Goal: Task Accomplishment & Management: Complete application form

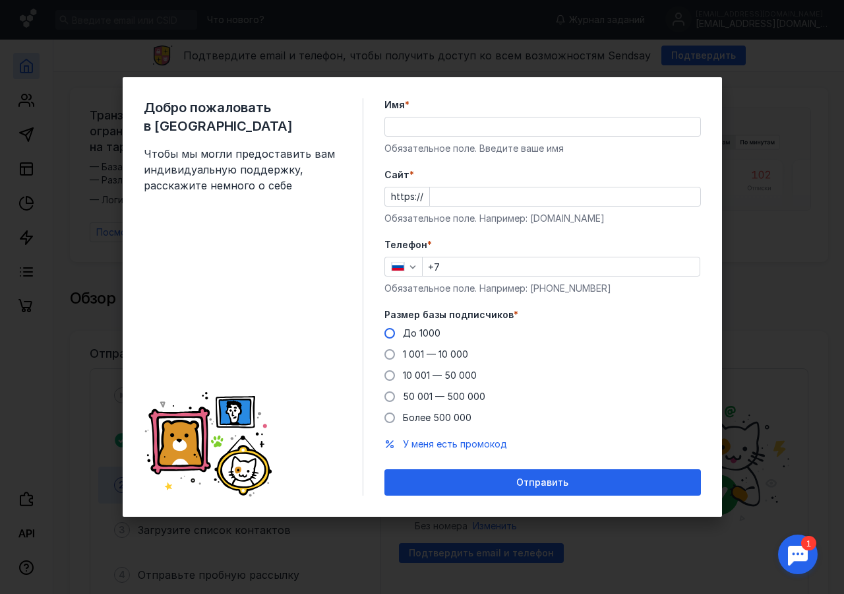
click at [387, 331] on span at bounding box center [389, 333] width 11 height 11
click at [0, 0] on input "До 1000" at bounding box center [0, 0] width 0 height 0
click at [465, 264] on input "+7" at bounding box center [561, 266] width 277 height 18
type input "[PHONE_NUMBER]"
type input "[PERSON_NAME]"
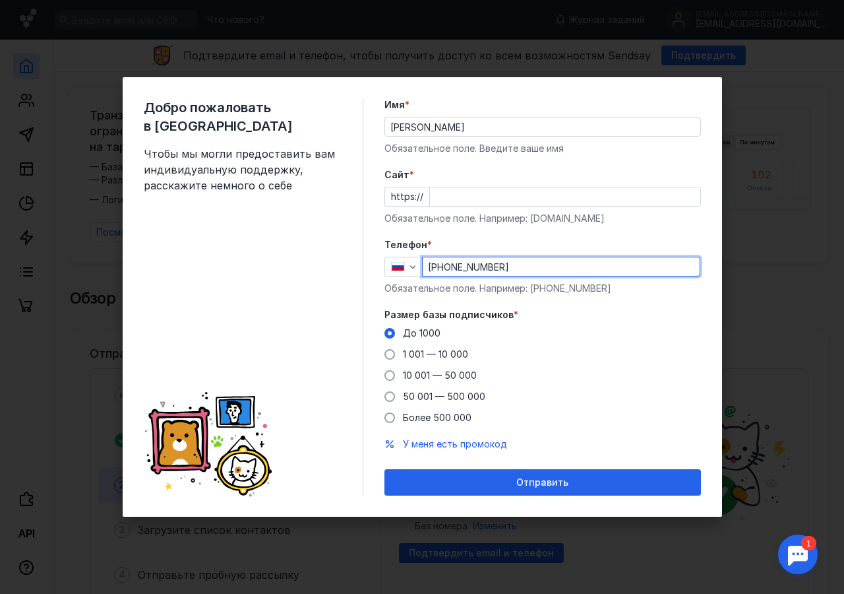
click at [459, 197] on input "Cайт *" at bounding box center [565, 196] width 270 height 18
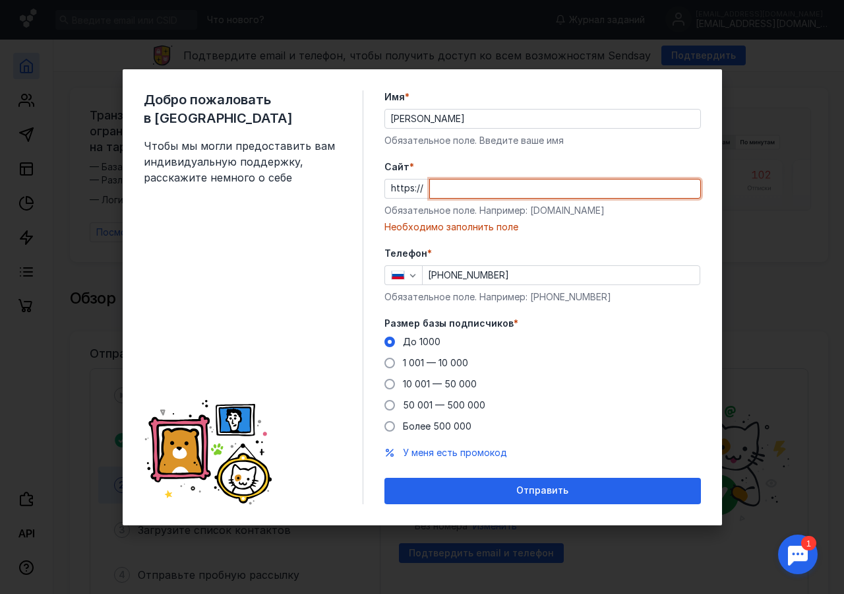
paste input "[DOMAIN_NAME][URL]"
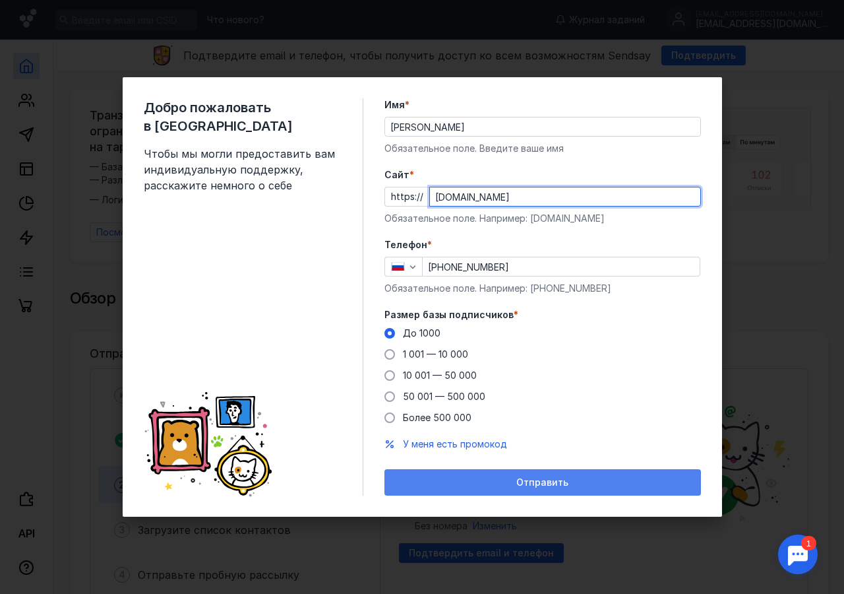
type input "[DOMAIN_NAME]"
click at [549, 477] on span "Отправить" at bounding box center [542, 482] width 52 height 11
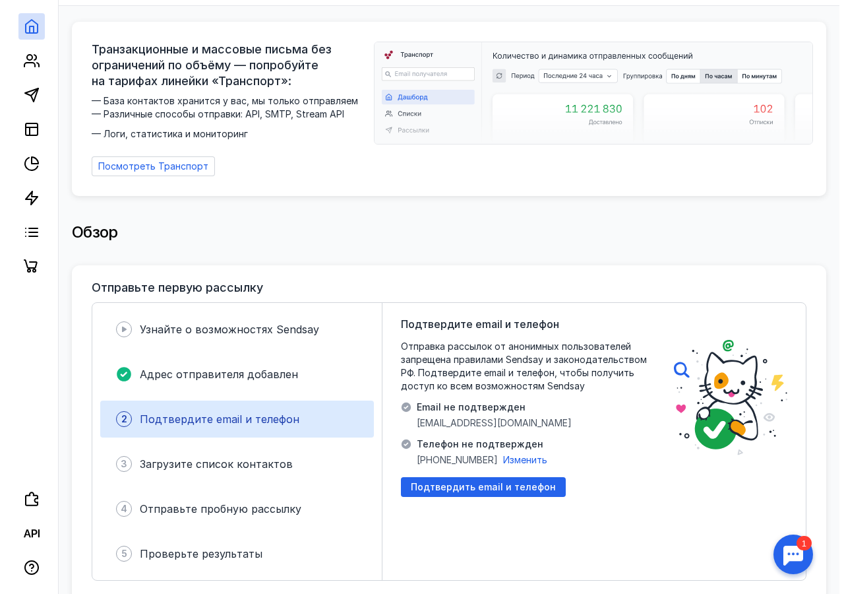
scroll to position [132, 0]
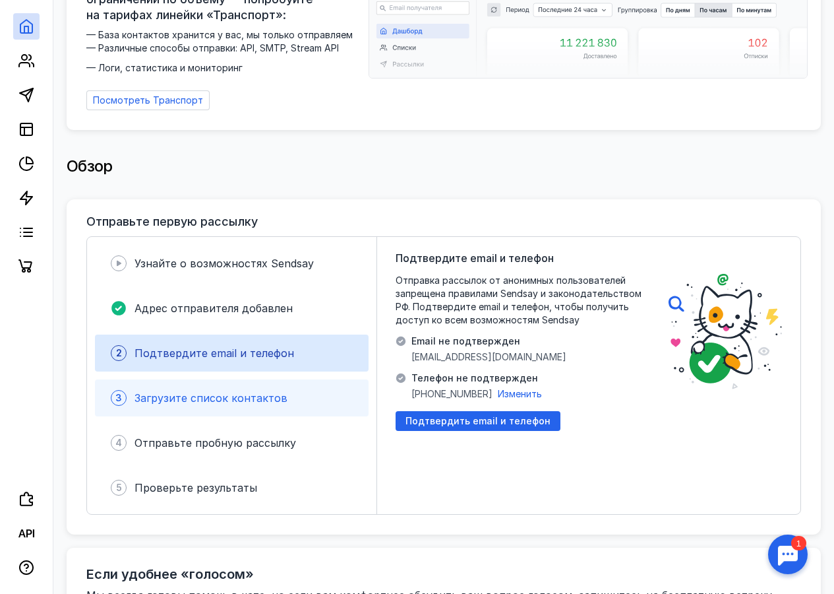
click at [183, 391] on span "Загрузите список контактов" at bounding box center [211, 397] width 153 height 13
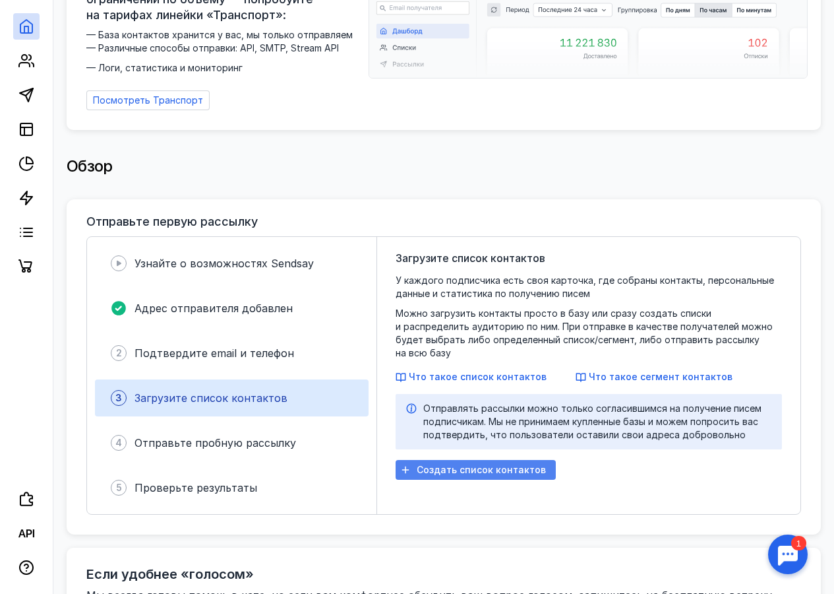
click at [488, 464] on span "Создать список контактов" at bounding box center [481, 469] width 129 height 11
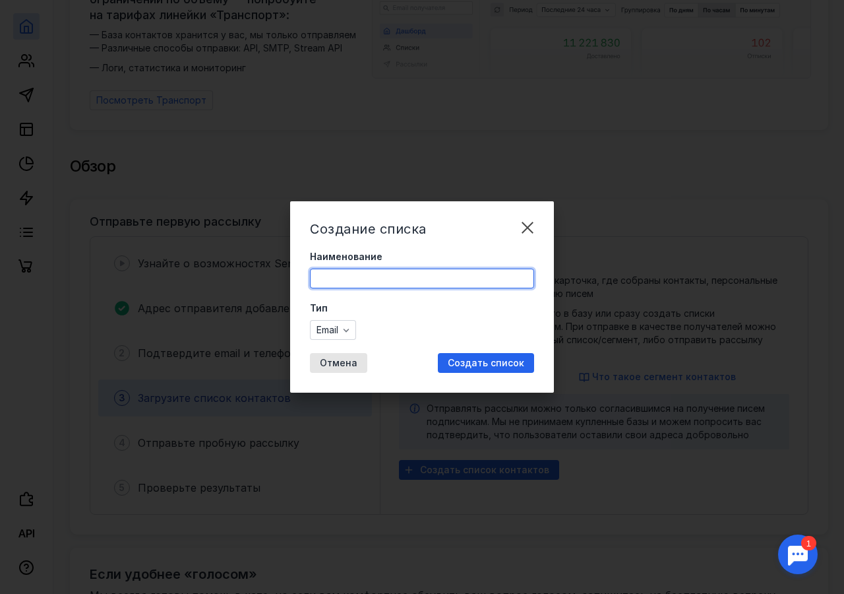
click at [342, 282] on input "Наименование" at bounding box center [422, 278] width 223 height 18
type input "R"
type input "Контакты"
click at [348, 327] on icon "button" at bounding box center [346, 329] width 11 height 11
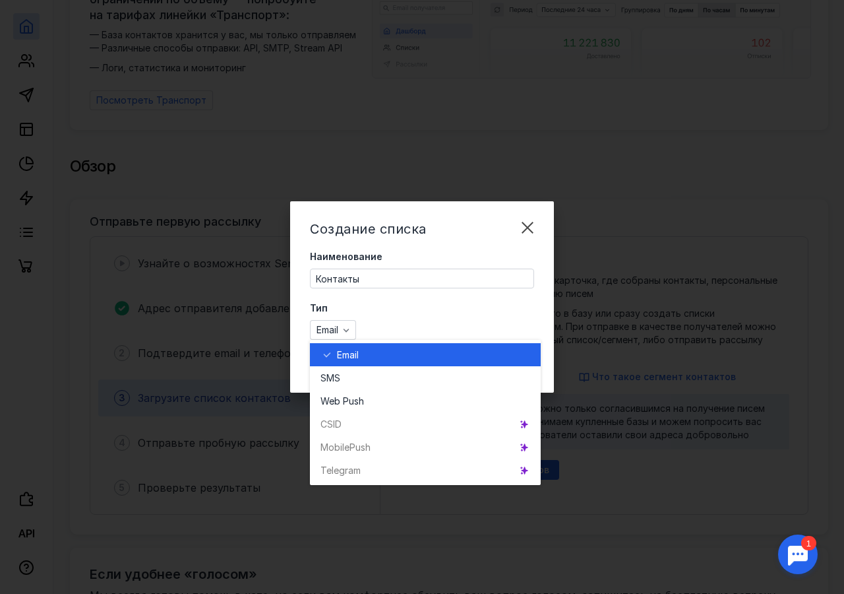
click at [450, 303] on label "Тип" at bounding box center [422, 307] width 224 height 13
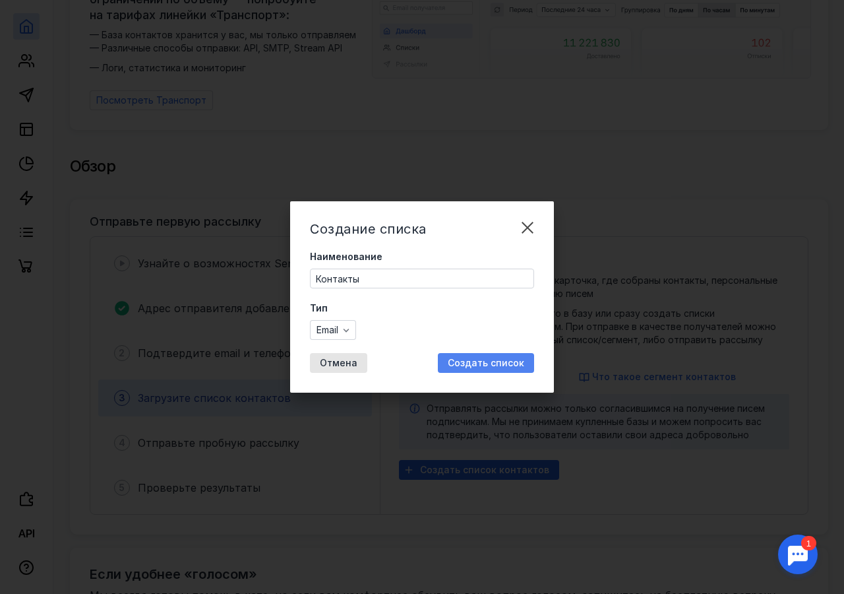
click at [520, 364] on span "Создать список" at bounding box center [486, 362] width 77 height 11
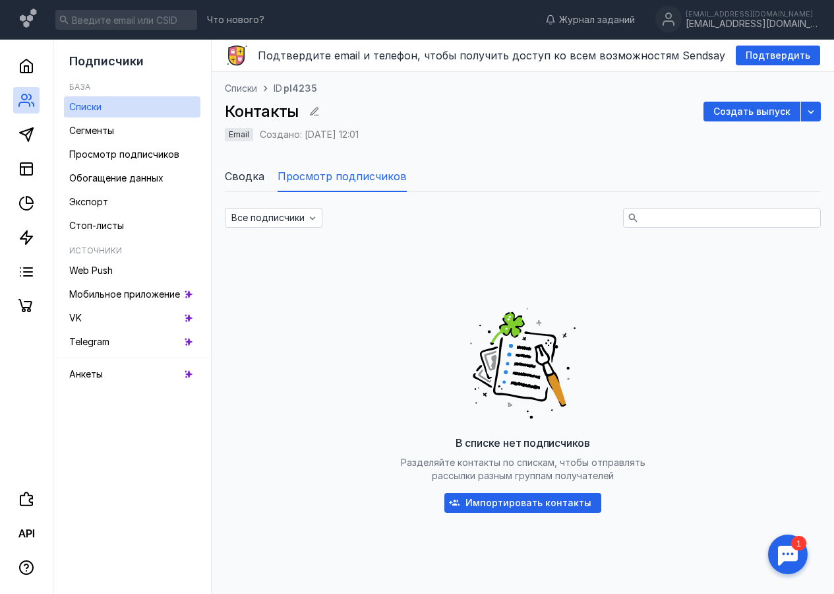
click at [322, 168] on li "Просмотр подписчиков" at bounding box center [342, 176] width 129 height 32
click at [242, 175] on span "Сводка" at bounding box center [245, 176] width 40 height 16
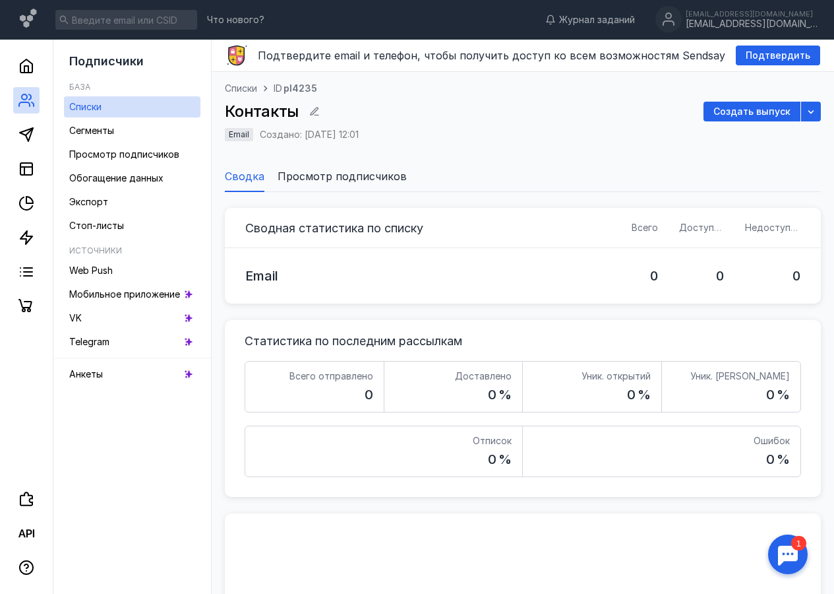
click at [370, 175] on span "Просмотр подписчиков" at bounding box center [342, 176] width 129 height 16
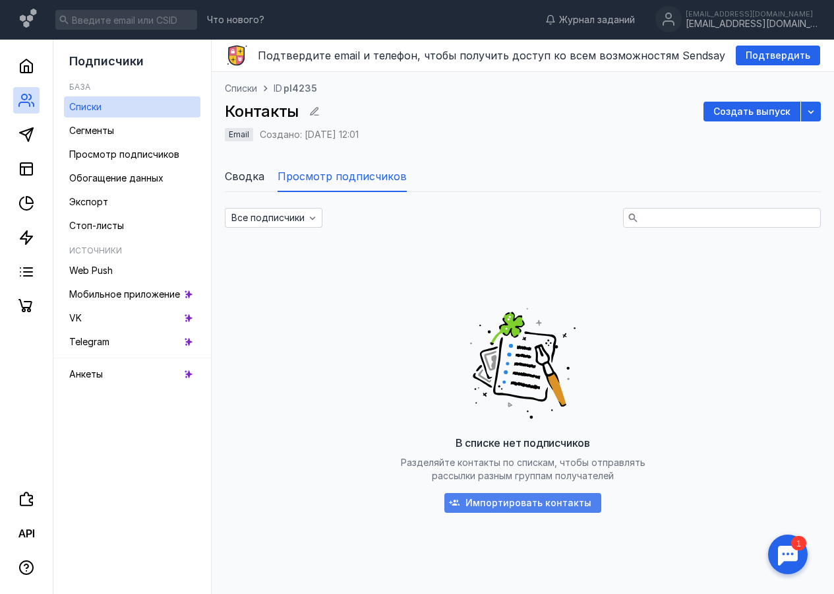
click at [521, 499] on span "Импортировать контакты" at bounding box center [529, 502] width 126 height 11
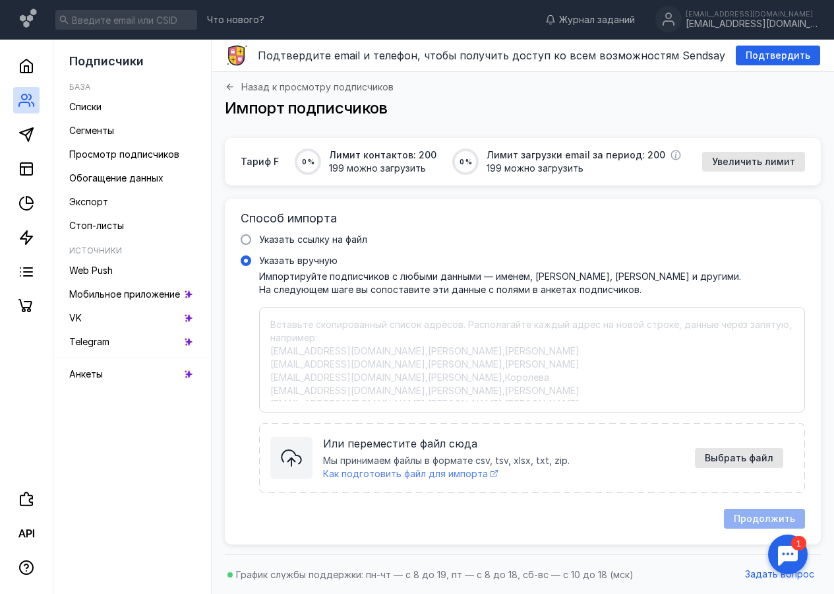
click at [439, 474] on span "Как подготовить файл для импорта" at bounding box center [405, 473] width 165 height 11
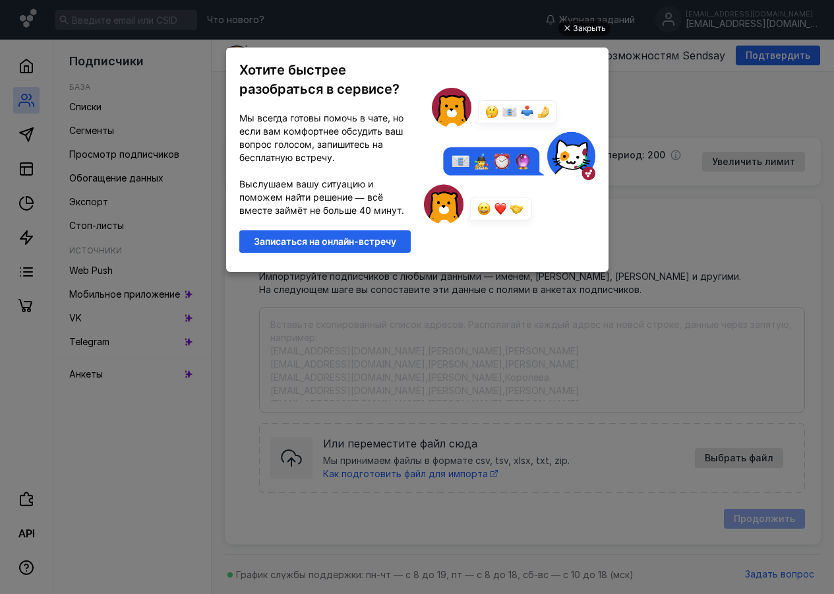
click at [580, 31] on div "Закрыть" at bounding box center [589, 28] width 33 height 15
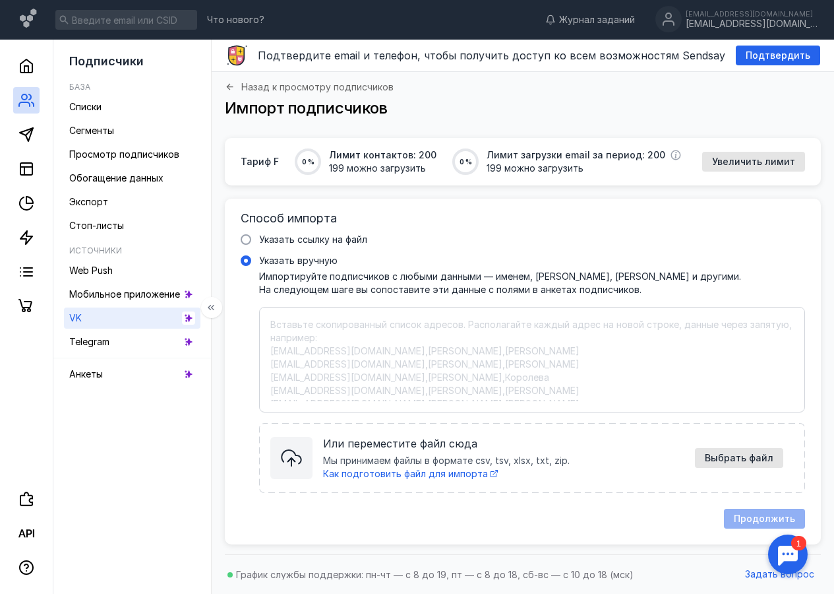
click at [152, 315] on link "VK" at bounding box center [132, 317] width 137 height 21
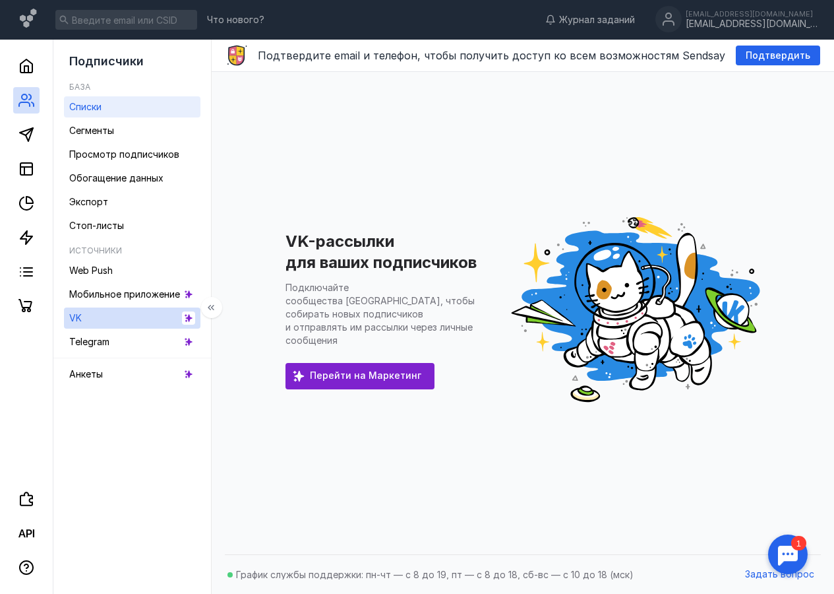
click at [88, 101] on span "Списки" at bounding box center [85, 106] width 32 height 11
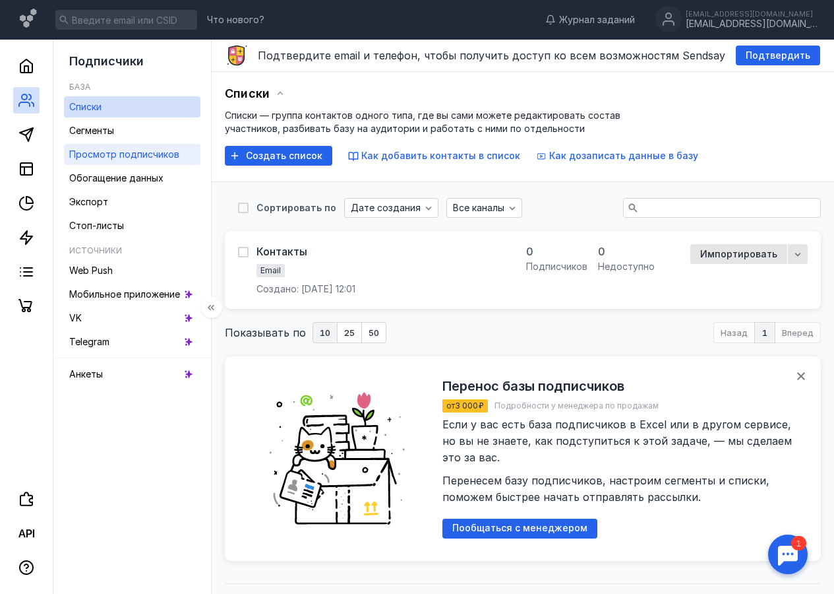
click at [122, 158] on span "Просмотр подписчиков" at bounding box center [124, 153] width 110 height 11
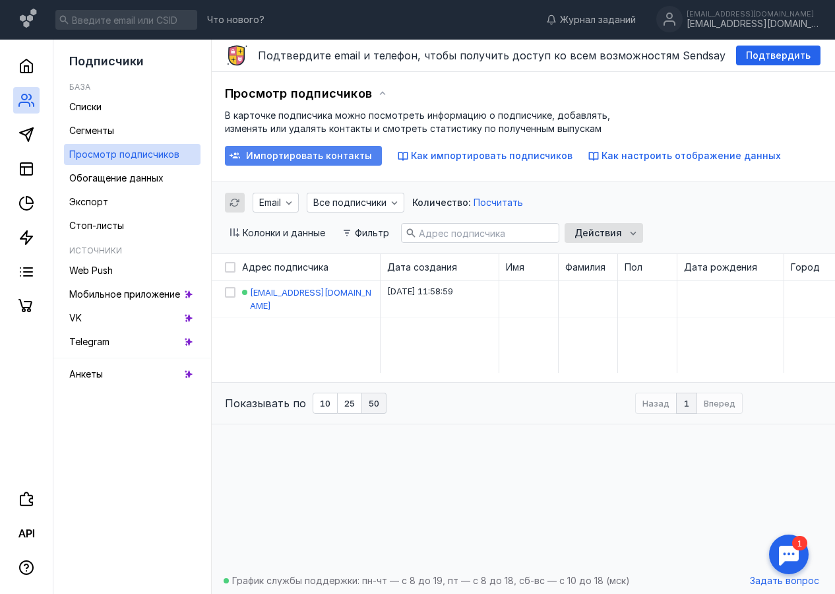
click at [311, 151] on span "Импортировать контакты" at bounding box center [309, 155] width 126 height 11
click at [491, 157] on span "Как импортировать подписчиков" at bounding box center [492, 155] width 162 height 11
